Goal: Task Accomplishment & Management: Use online tool/utility

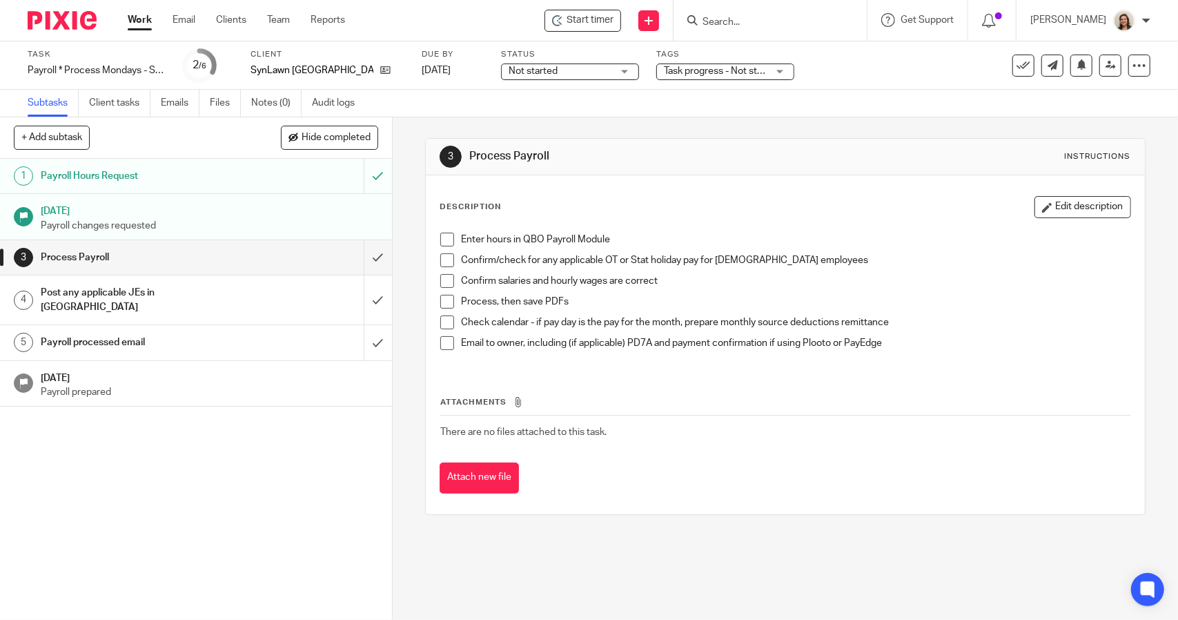
drag, startPoint x: 446, startPoint y: 238, endPoint x: 449, endPoint y: 253, distance: 14.8
click at [446, 238] on span at bounding box center [447, 240] width 14 height 14
click at [447, 259] on span at bounding box center [447, 260] width 14 height 14
click at [443, 278] on span at bounding box center [447, 281] width 14 height 14
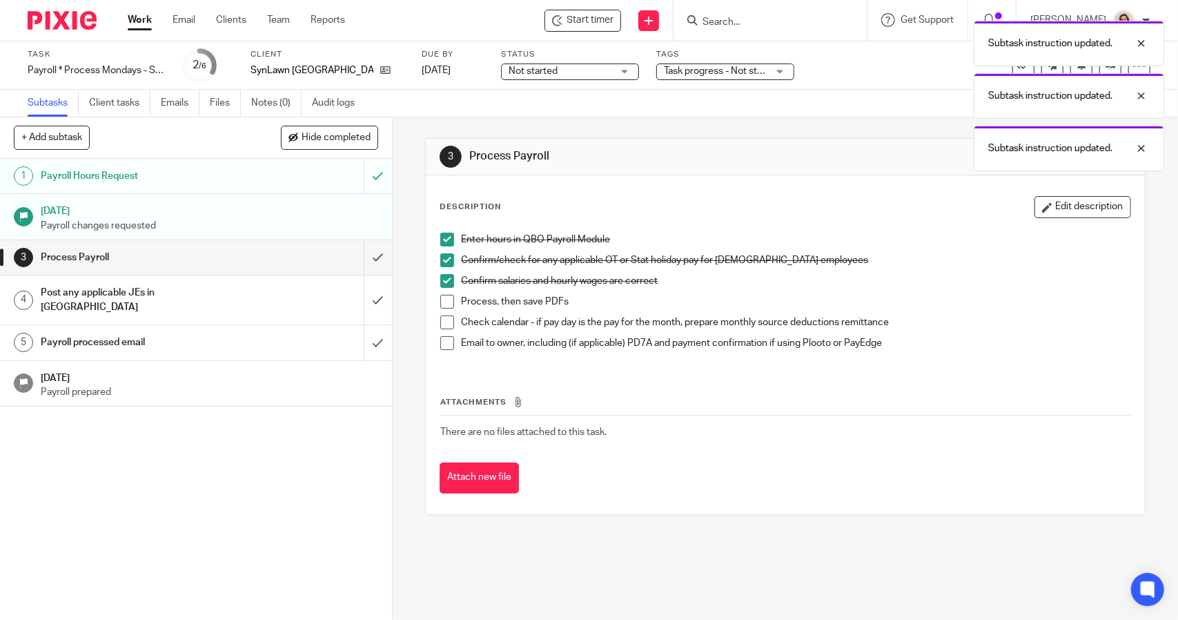
click at [443, 300] on span at bounding box center [447, 302] width 14 height 14
click at [443, 325] on span at bounding box center [447, 322] width 14 height 14
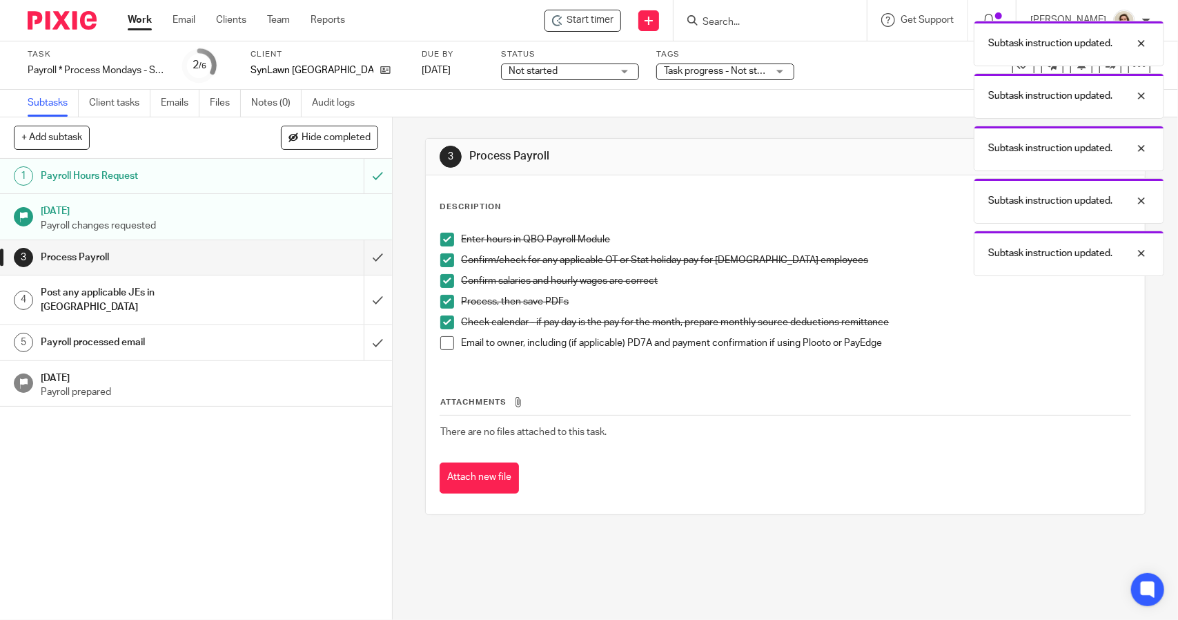
click at [443, 339] on span at bounding box center [447, 343] width 14 height 14
click at [366, 260] on input "submit" at bounding box center [196, 257] width 392 height 35
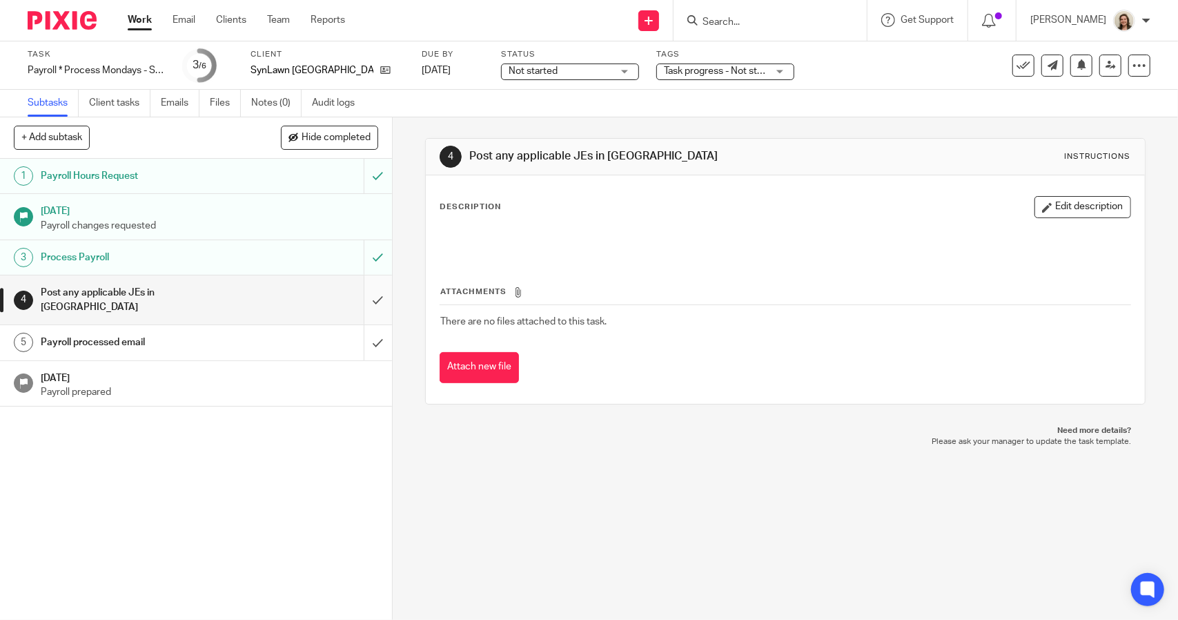
drag, startPoint x: 0, startPoint y: 0, endPoint x: 358, endPoint y: 300, distance: 466.9
click at [369, 291] on input "submit" at bounding box center [196, 299] width 392 height 49
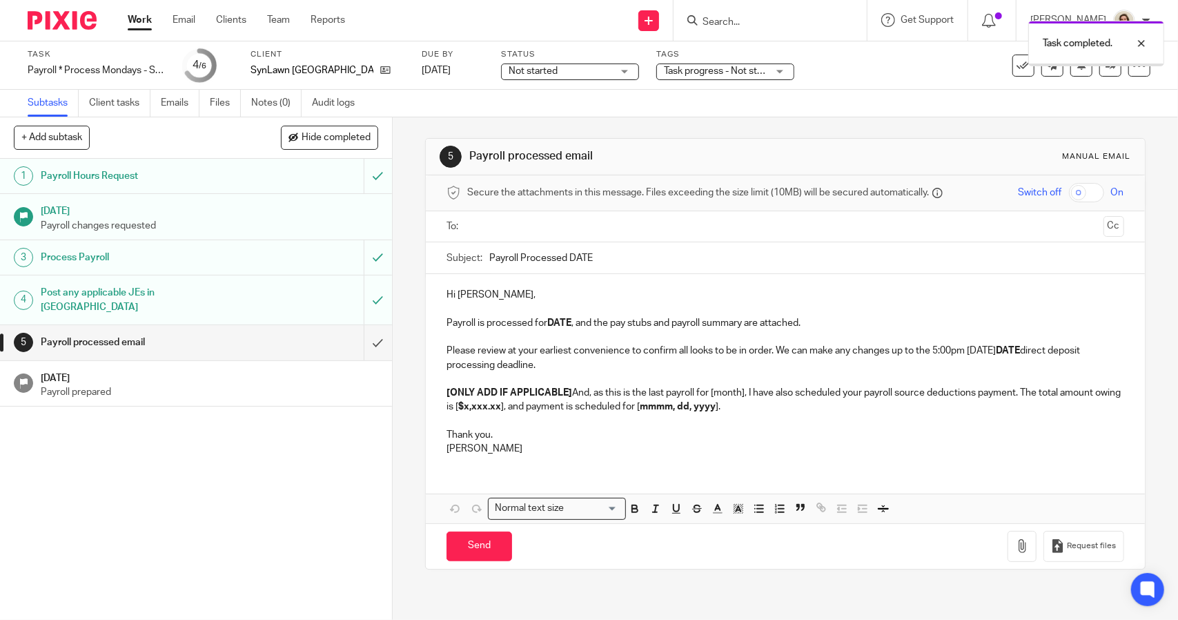
click at [647, 252] on input "Payroll Processed DATE" at bounding box center [806, 257] width 634 height 31
type input "Payroll Processed 2025.08.25"
click at [571, 321] on p "Payroll is processed for DATE , and the pay stubs and payroll summary are attac…" at bounding box center [785, 323] width 677 height 14
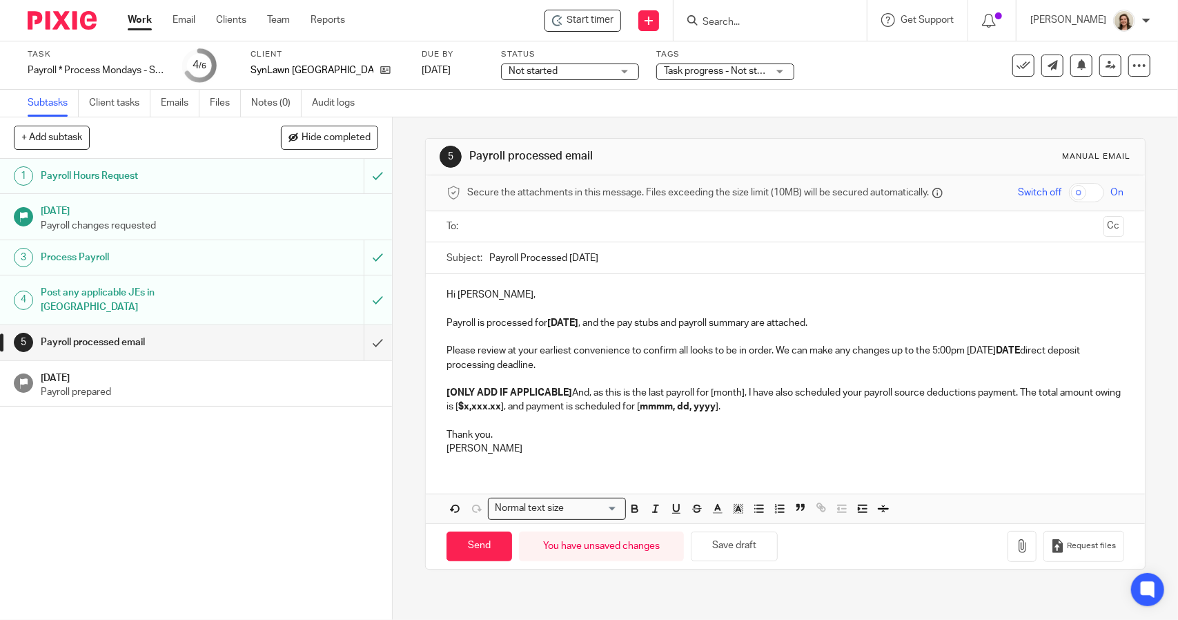
click at [515, 297] on p "Hi Kris," at bounding box center [785, 295] width 677 height 14
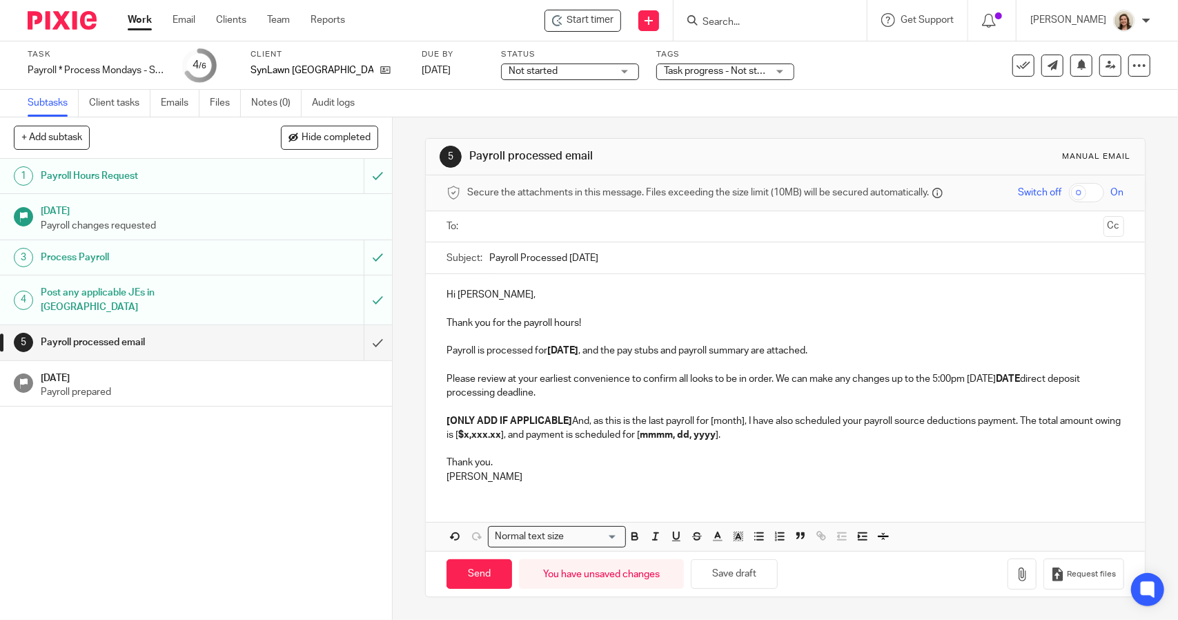
click at [438, 324] on div "Hi Kris, Thank you for the payroll hours! Payroll is processed for 2025.08.25 ,…" at bounding box center [785, 384] width 719 height 220
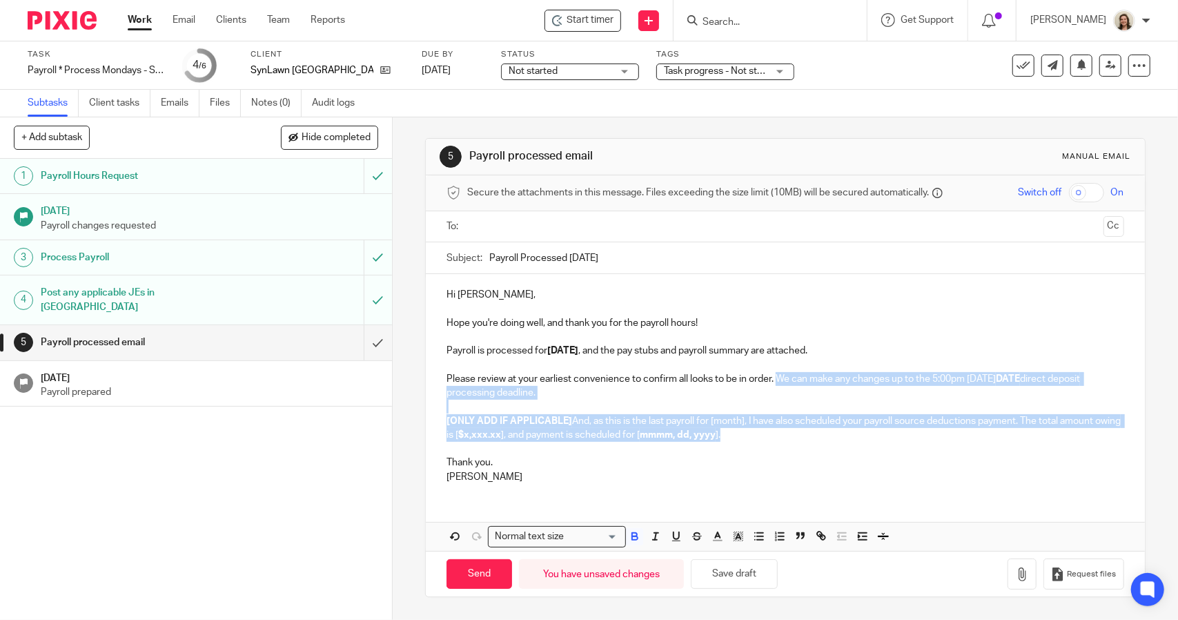
drag, startPoint x: 773, startPoint y: 436, endPoint x: 777, endPoint y: 376, distance: 59.5
click at [777, 376] on div "Hi Kris, Hope you're doing well, and thank you for the payroll hours! Payroll i…" at bounding box center [785, 384] width 719 height 220
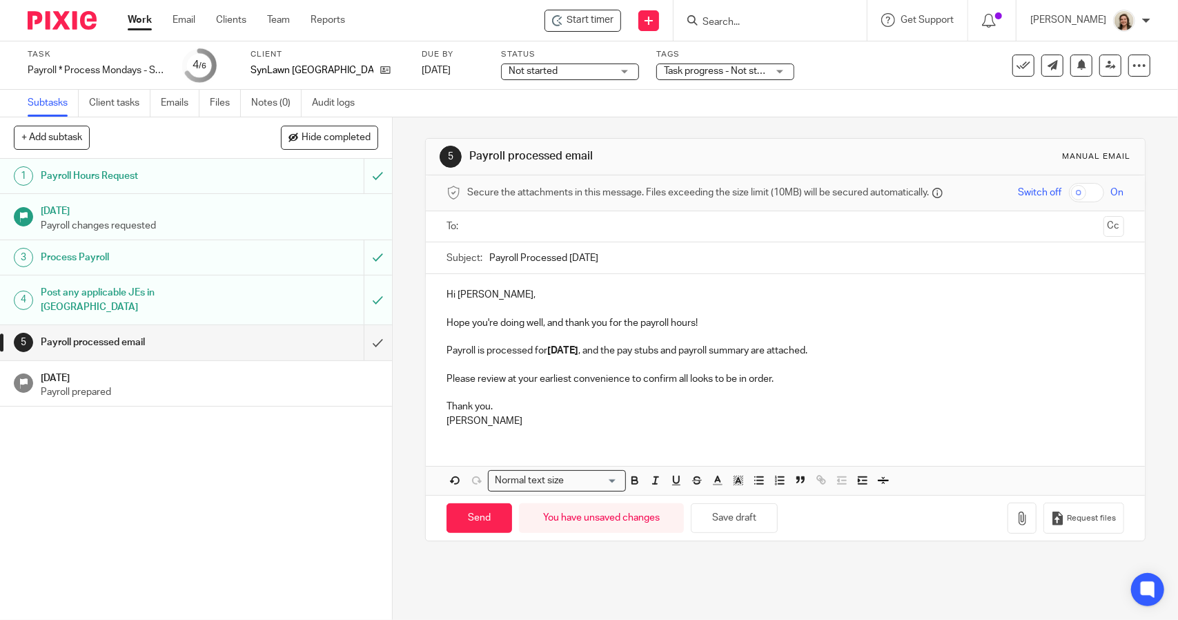
click at [433, 375] on div "Hi Kris, Hope you're doing well, and thank you for the payroll hours! Payroll i…" at bounding box center [785, 356] width 719 height 164
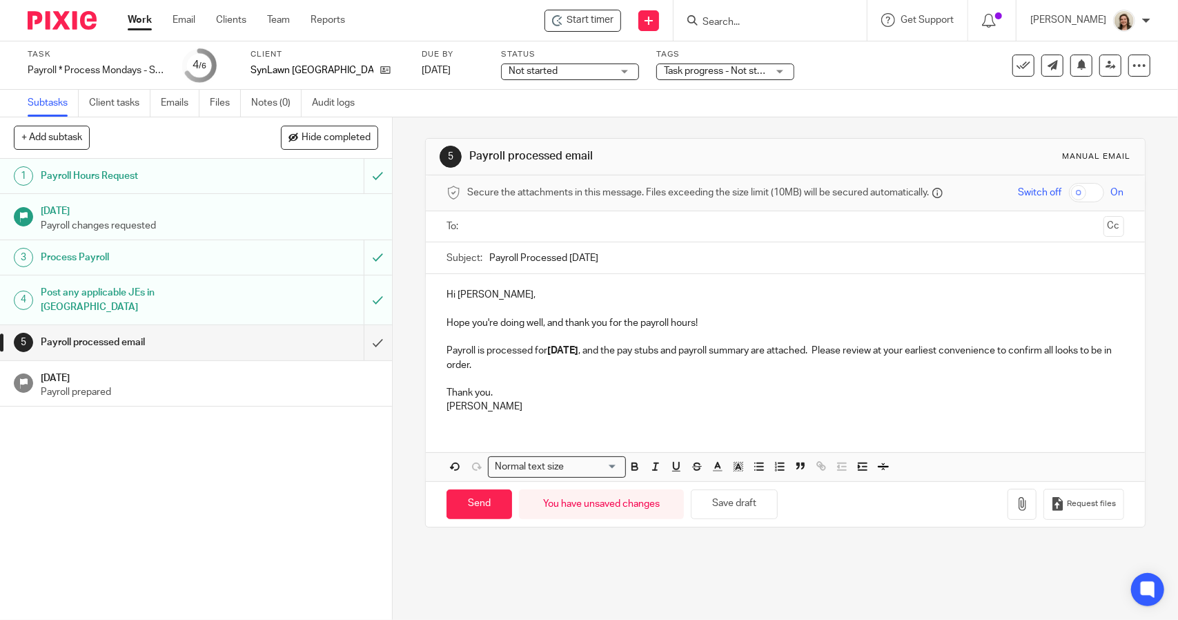
click at [668, 364] on p "Payroll is processed for 2025.08.25 , and the pay stubs and payroll summary are…" at bounding box center [785, 358] width 677 height 28
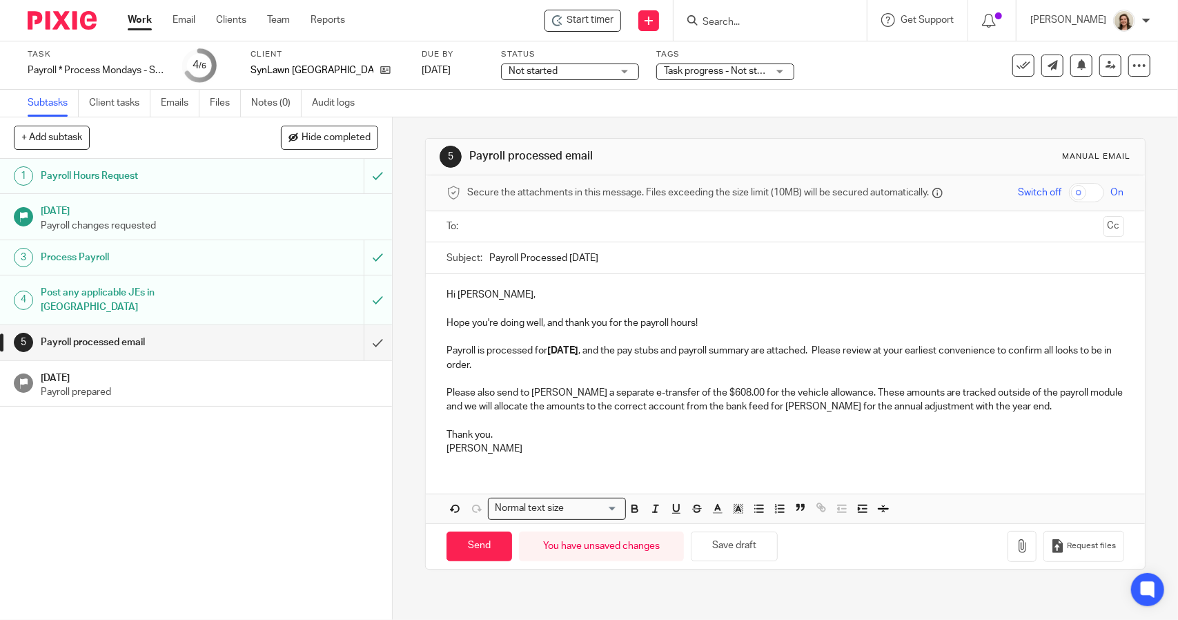
click at [461, 420] on p at bounding box center [785, 421] width 677 height 14
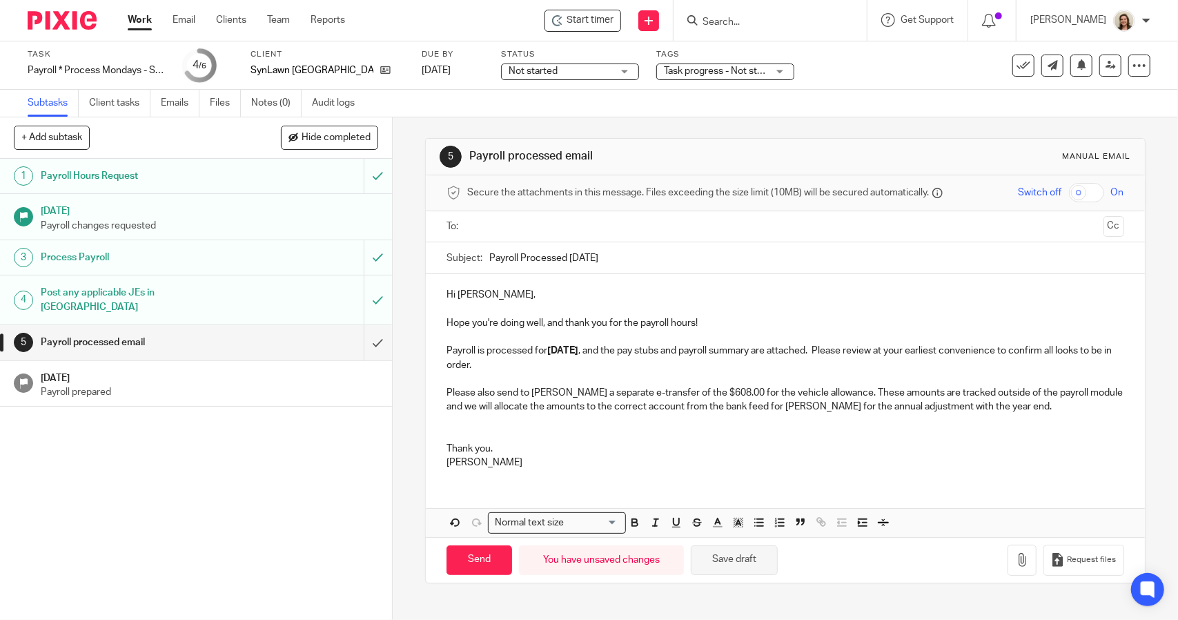
click at [718, 554] on button "Save draft" at bounding box center [734, 560] width 87 height 30
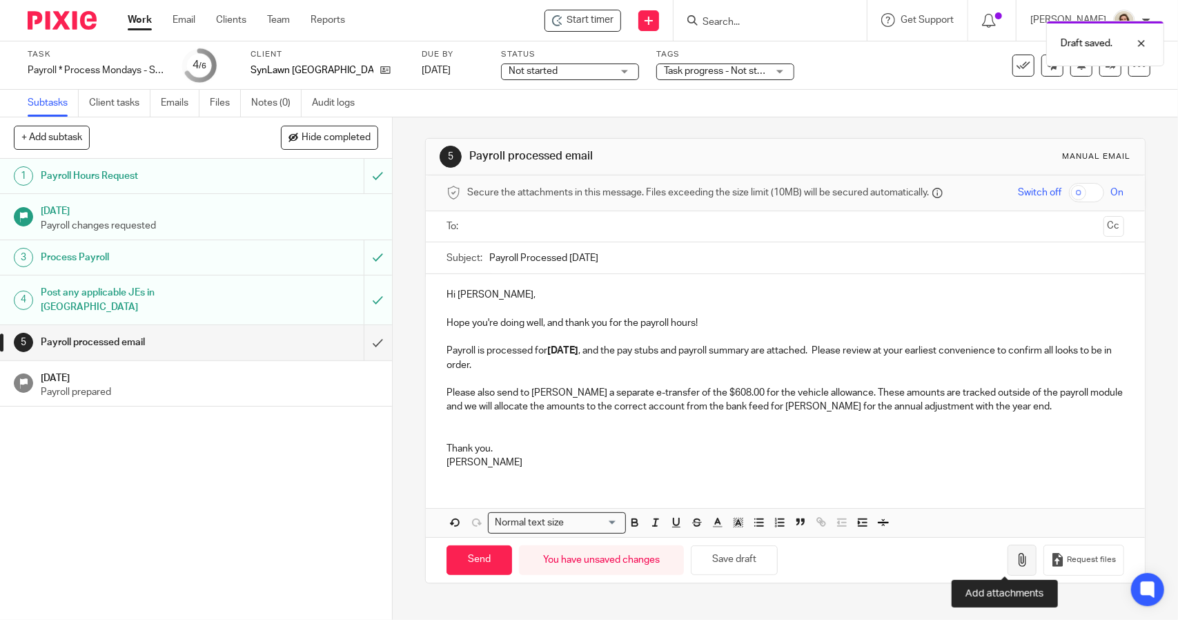
click at [1015, 560] on icon "button" at bounding box center [1022, 560] width 14 height 14
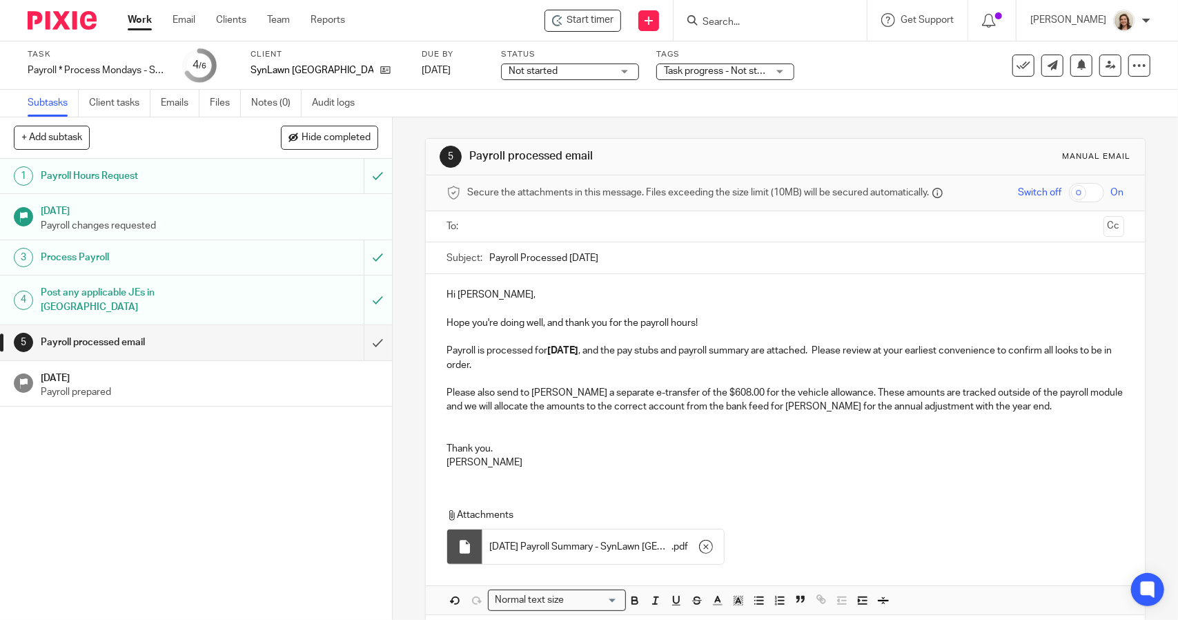
scroll to position [59, 0]
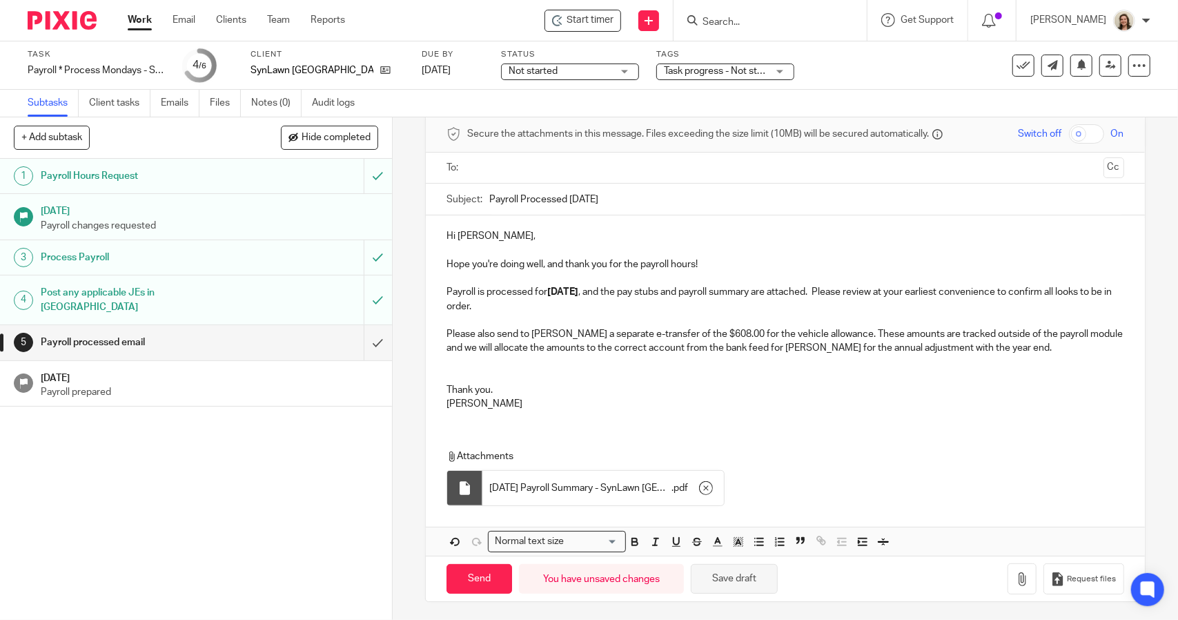
click at [723, 584] on button "Save draft" at bounding box center [734, 579] width 87 height 30
click at [1015, 581] on icon "button" at bounding box center [1022, 579] width 14 height 14
click at [512, 173] on input "text" at bounding box center [784, 168] width 625 height 16
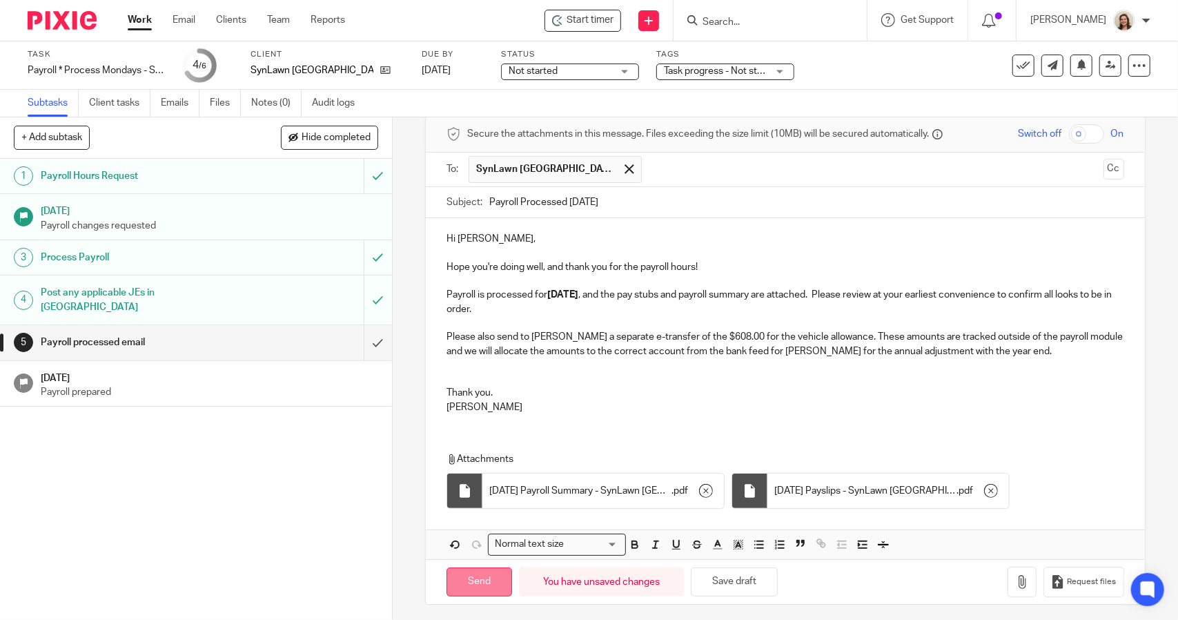
click at [475, 576] on input "Send" at bounding box center [480, 582] width 66 height 30
type input "Sent"
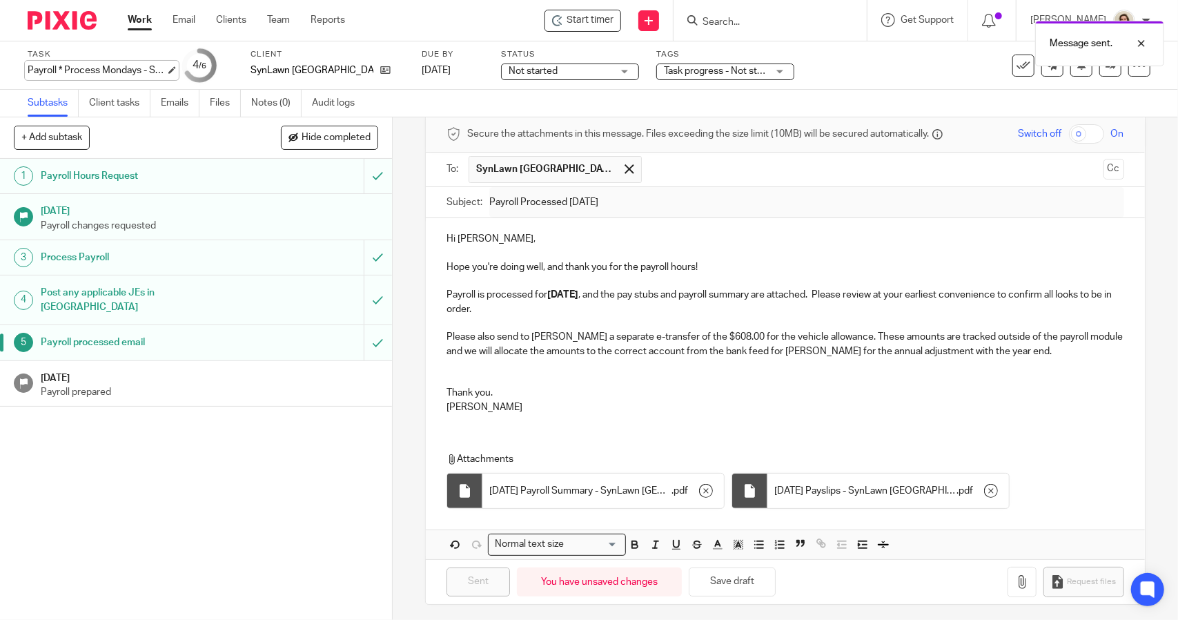
click at [124, 66] on div "Payroll * Process Mondays - SynLawn - Bi-Weekly Save Payroll * Process Mondays …" at bounding box center [97, 71] width 138 height 14
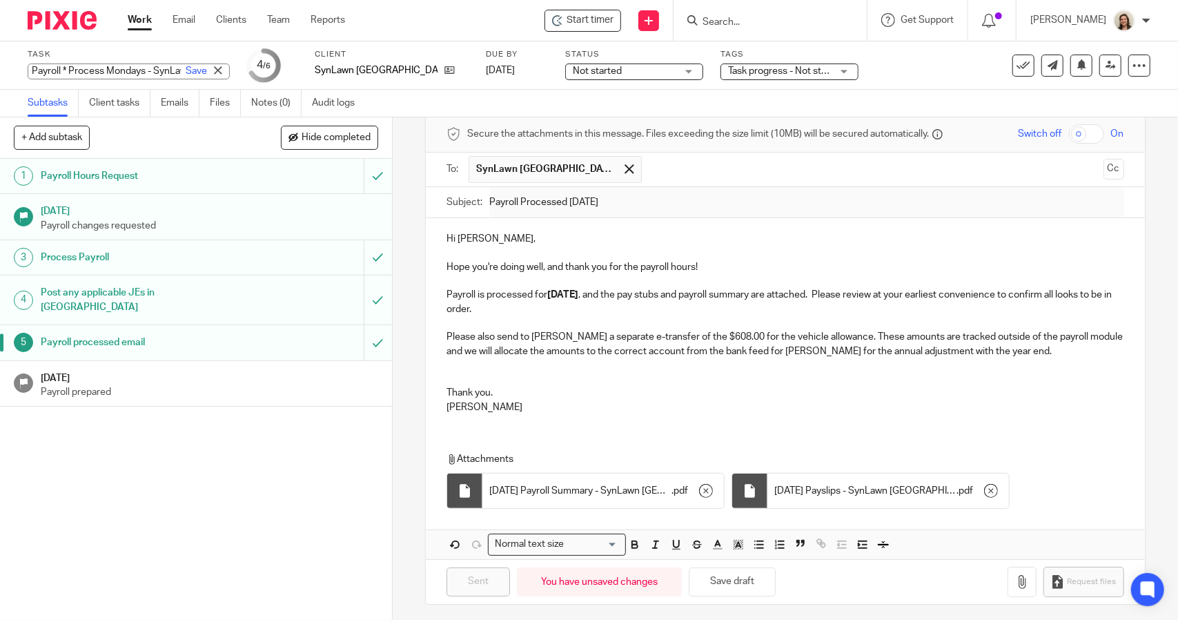
scroll to position [0, 0]
